Goal: Find specific page/section: Find specific page/section

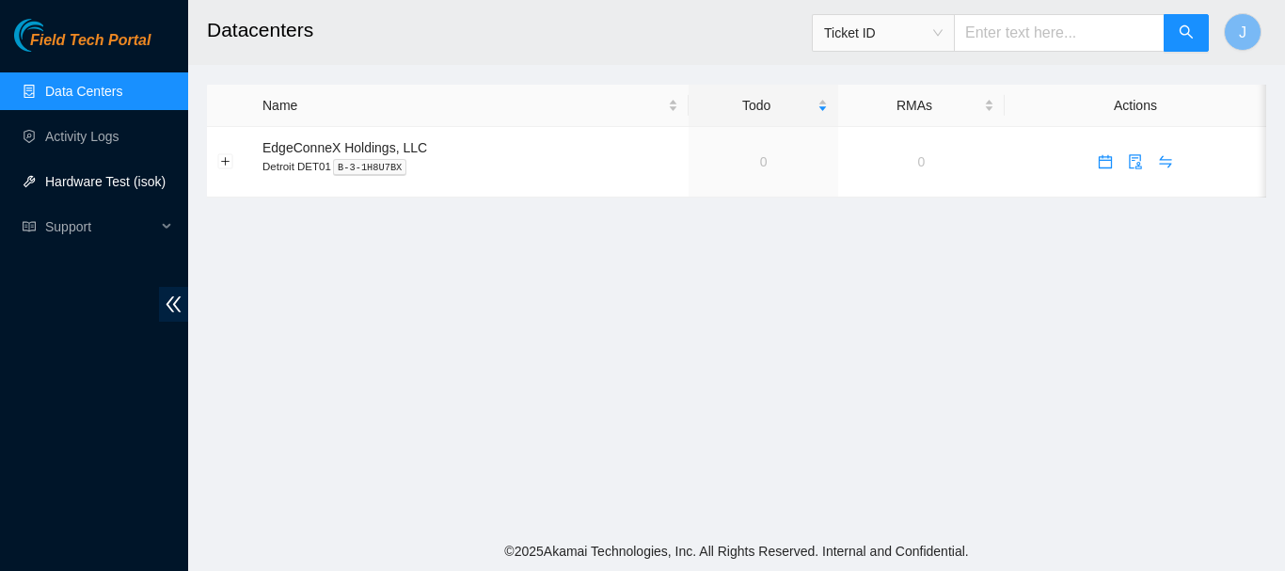
click at [88, 182] on link "Hardware Test (isok)" at bounding box center [105, 181] width 120 height 15
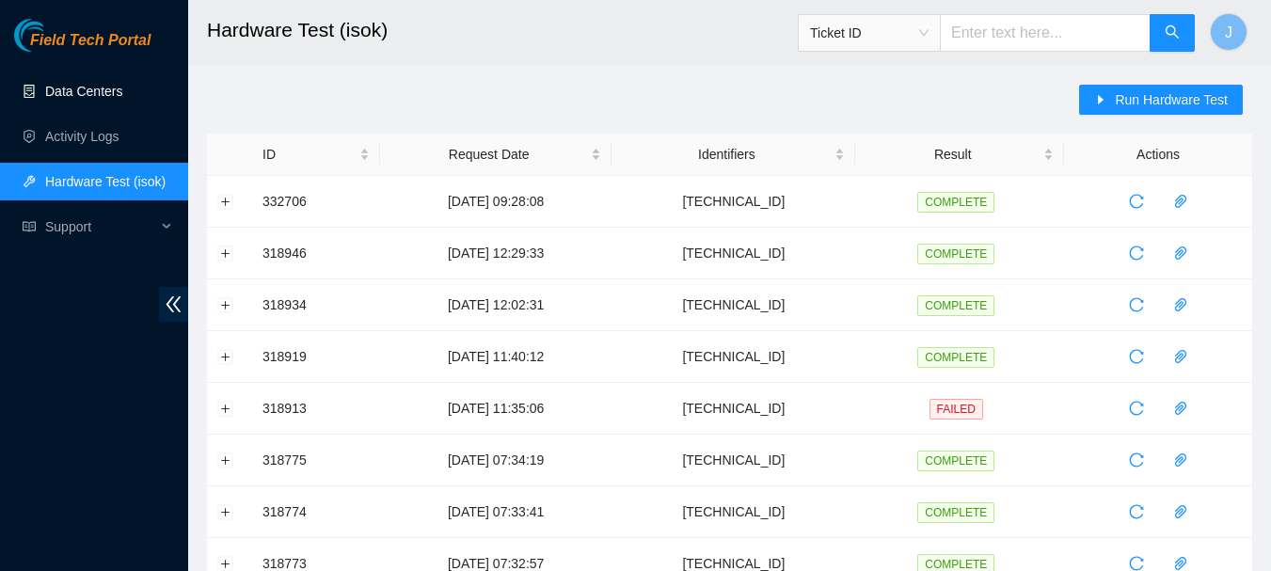
click at [79, 91] on link "Data Centers" at bounding box center [83, 91] width 77 height 15
